Goal: Information Seeking & Learning: Learn about a topic

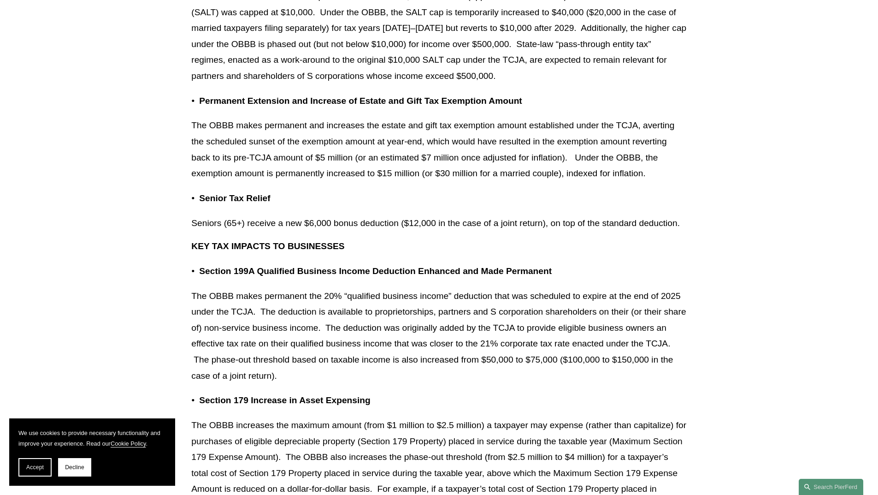
scroll to position [599, 0]
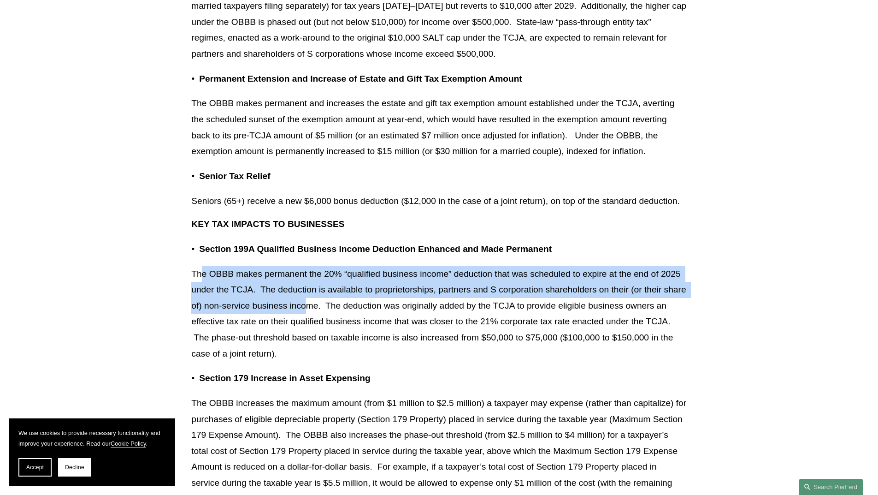
drag, startPoint x: 201, startPoint y: 272, endPoint x: 330, endPoint y: 302, distance: 132.8
click at [330, 302] on p "The OBBB makes permanent the 20% “qualified business income” deduction that was…" at bounding box center [438, 313] width 495 height 95
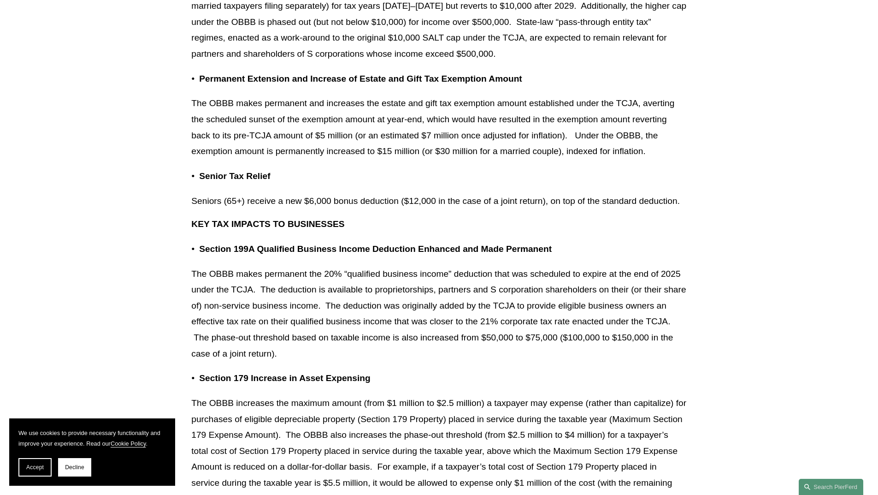
click at [418, 341] on p "The OBBB makes permanent the 20% “qualified business income” deduction that was…" at bounding box center [438, 313] width 495 height 95
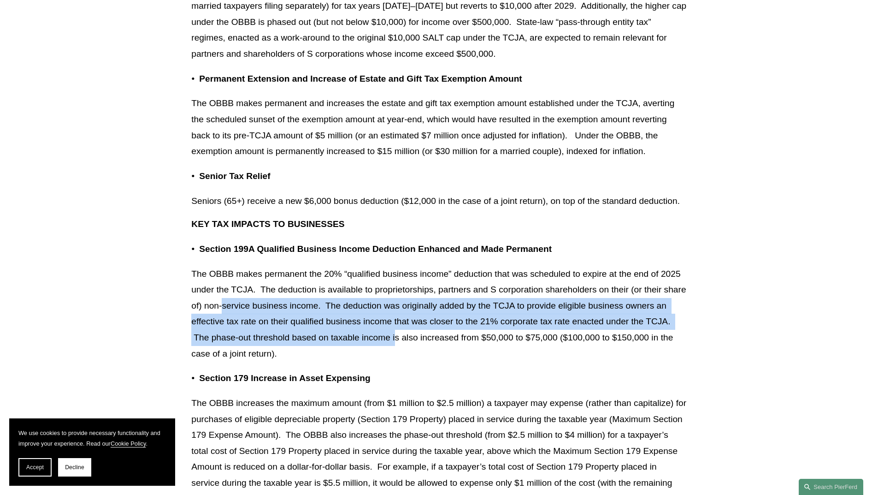
drag, startPoint x: 247, startPoint y: 307, endPoint x: 395, endPoint y: 345, distance: 153.1
click at [395, 345] on p "The OBBB makes permanent the 20% “qualified business income” deduction that was…" at bounding box center [438, 313] width 495 height 95
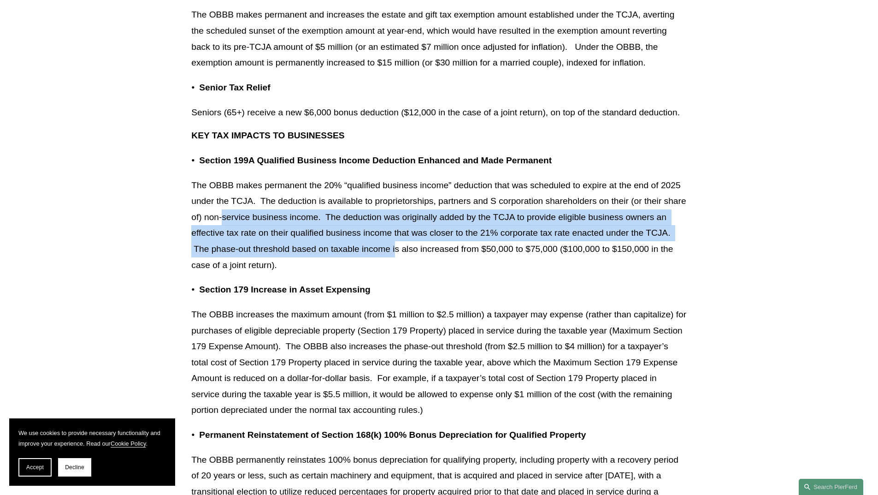
scroll to position [691, 0]
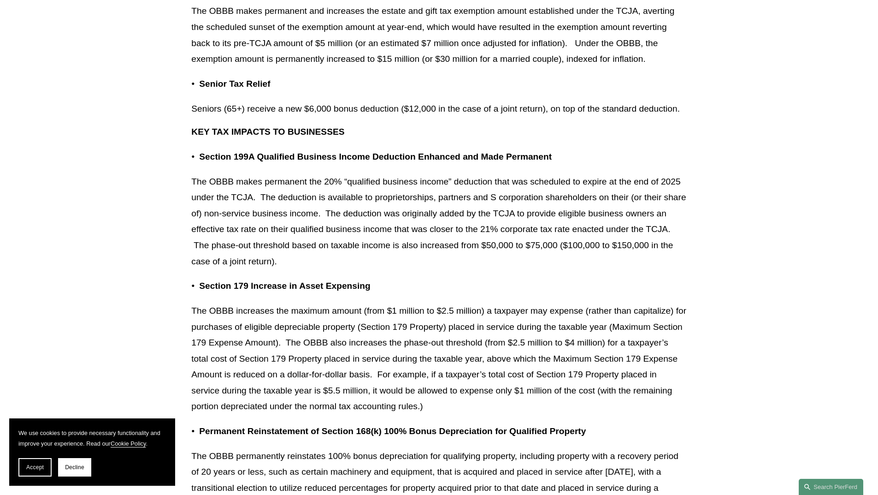
click at [268, 333] on p "The OBBB increases the maximum amount (from $1 million to $2.5 million) a taxpa…" at bounding box center [438, 359] width 495 height 112
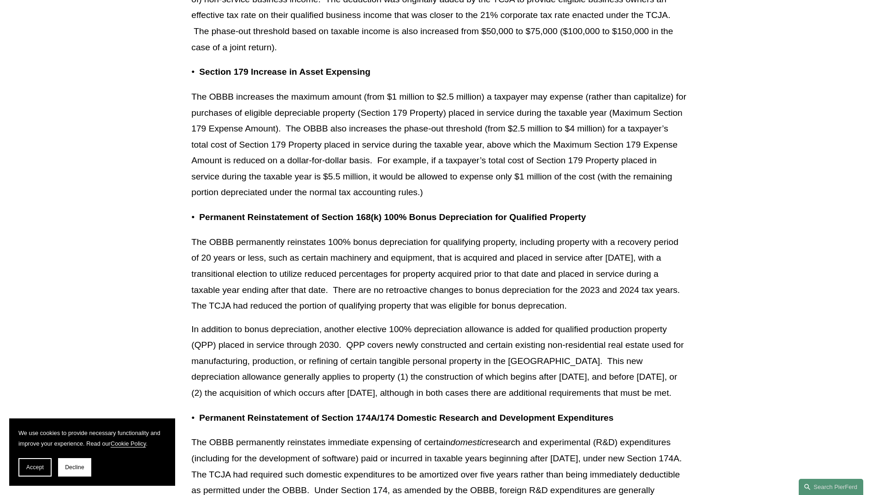
scroll to position [922, 0]
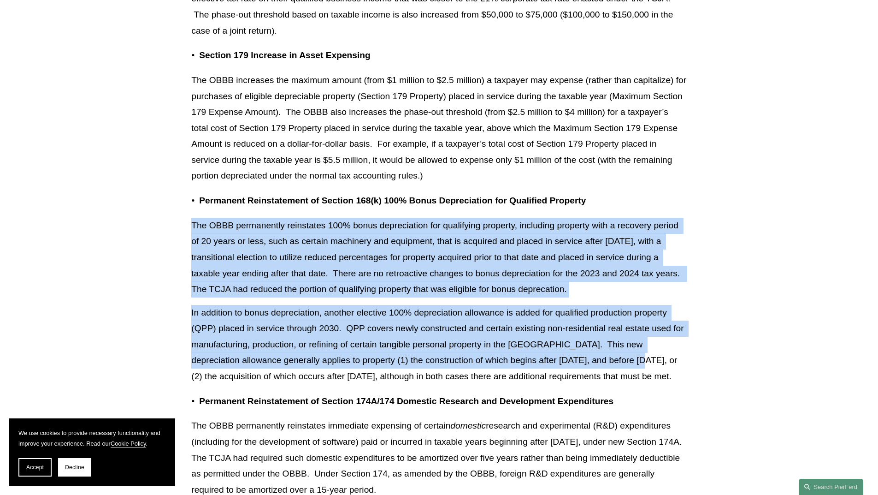
drag, startPoint x: 180, startPoint y: 227, endPoint x: 615, endPoint y: 368, distance: 456.8
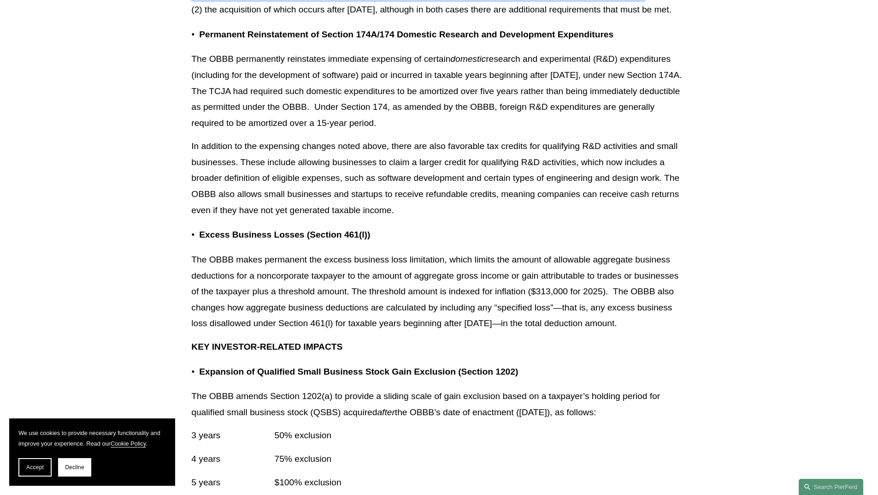
scroll to position [1290, 0]
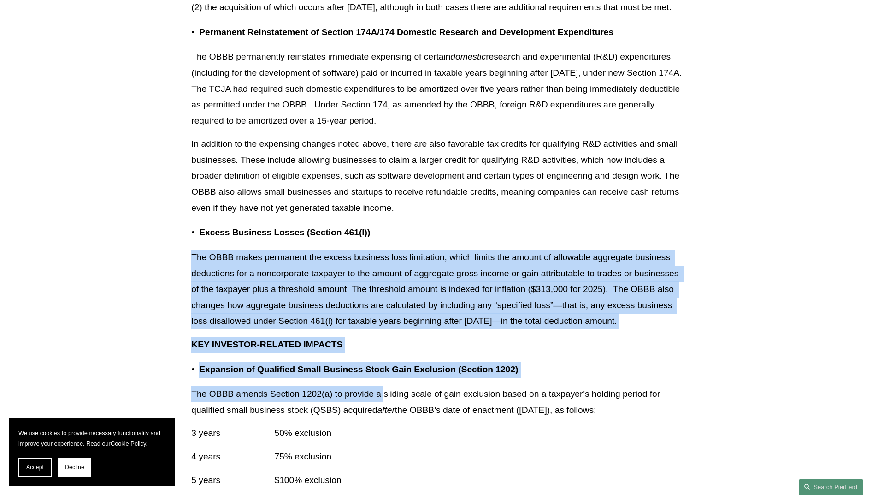
drag, startPoint x: 193, startPoint y: 275, endPoint x: 386, endPoint y: 399, distance: 229.5
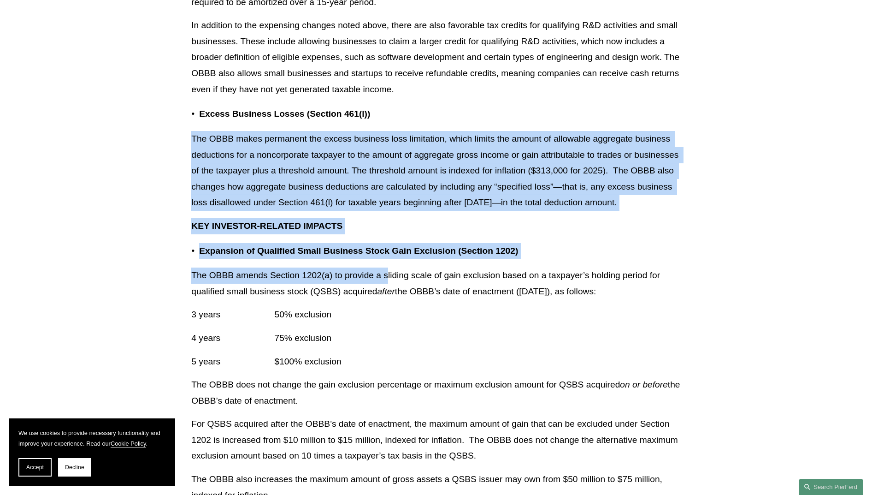
scroll to position [1429, 0]
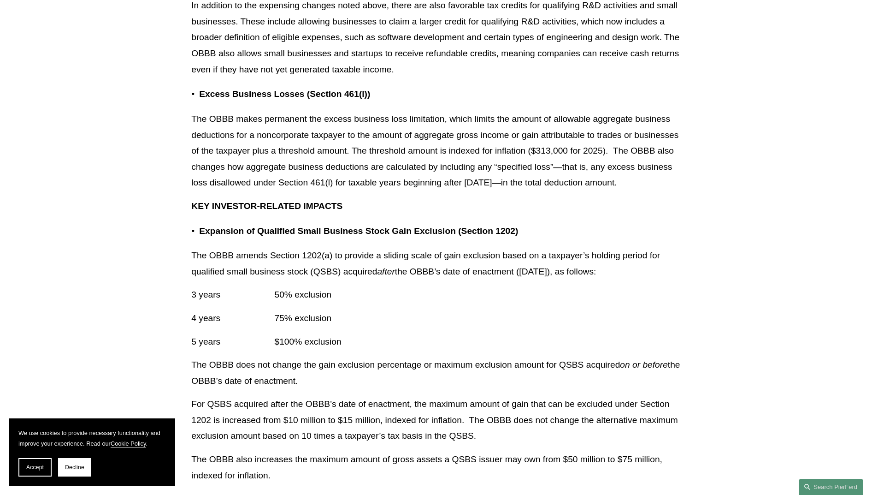
click at [345, 326] on p "4 years 75% exclusion" at bounding box center [438, 318] width 495 height 16
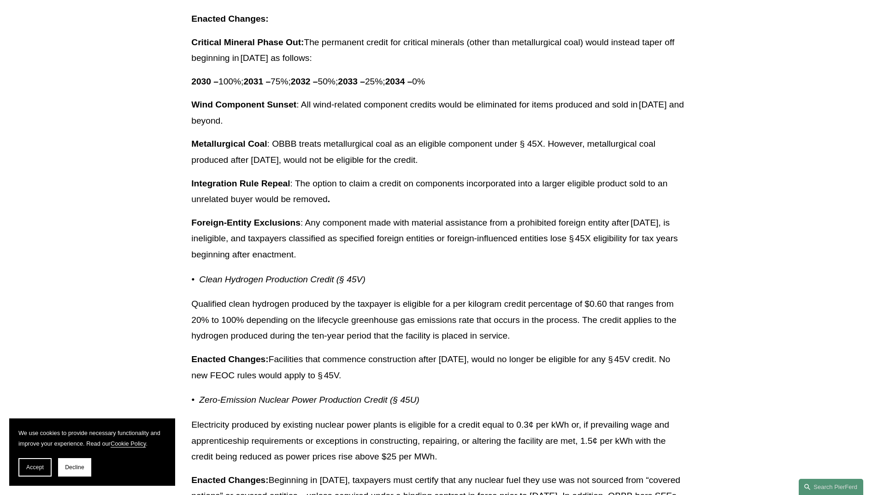
scroll to position [7466, 0]
